Goal: Use online tool/utility: Utilize a website feature to perform a specific function

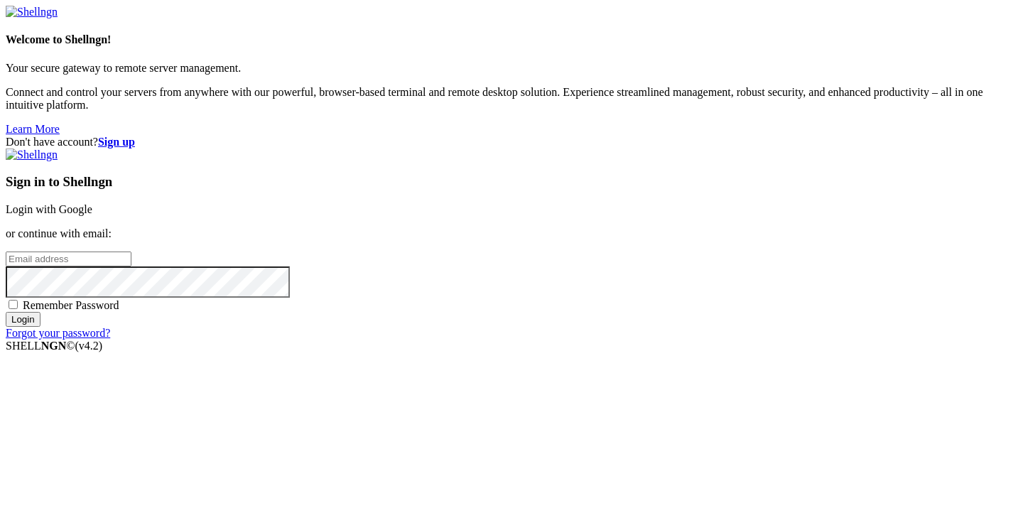
type input "[PERSON_NAME][EMAIL_ADDRESS][DOMAIN_NAME]"
click at [40, 327] on input "Login" at bounding box center [23, 319] width 35 height 15
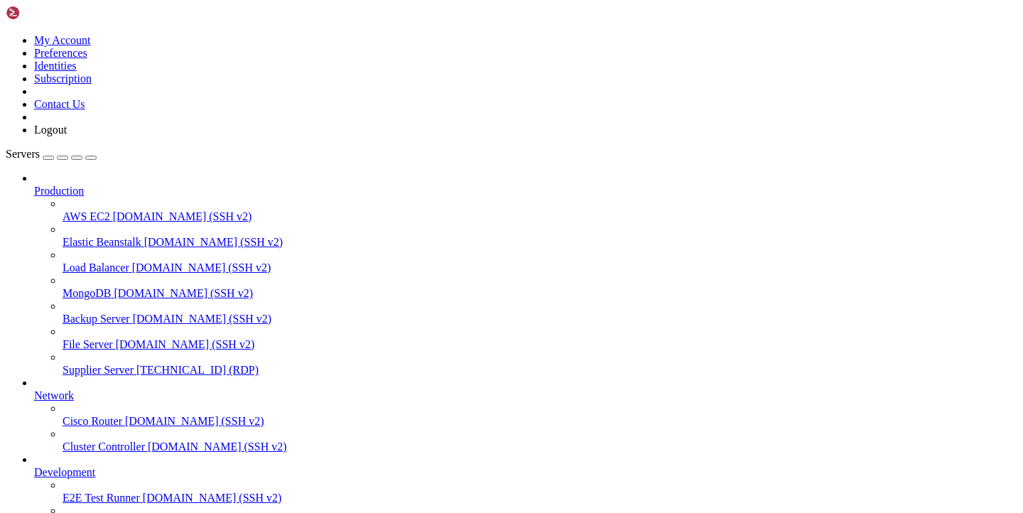
click at [136, 364] on span "[TECHNICAL_ID] (RDP)" at bounding box center [197, 370] width 122 height 12
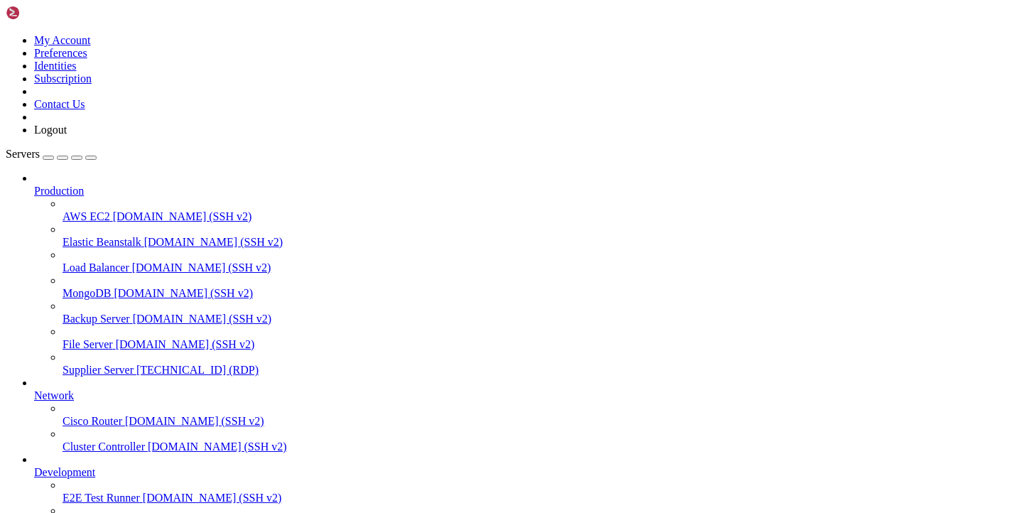
drag, startPoint x: 186, startPoint y: 1059, endPoint x: 269, endPoint y: 1059, distance: 82.4
drag, startPoint x: 188, startPoint y: 1059, endPoint x: 280, endPoint y: 1059, distance: 92.4
